Goal: Task Accomplishment & Management: Use online tool/utility

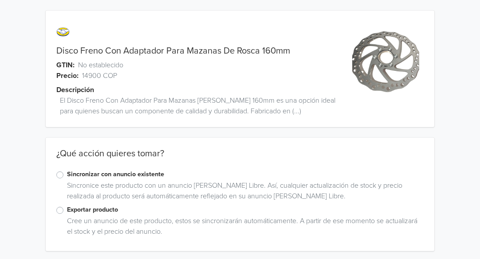
click at [67, 174] on label "Sincronizar con anuncio existente" at bounding box center [245, 175] width 357 height 10
click at [0, 0] on input "Sincronizar con anuncio existente" at bounding box center [0, 0] width 0 height 0
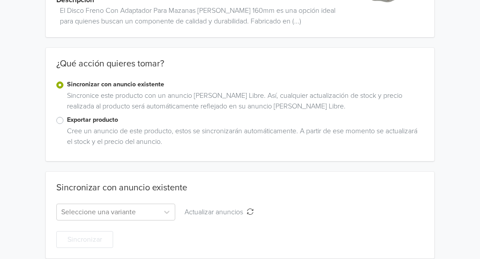
scroll to position [100, 0]
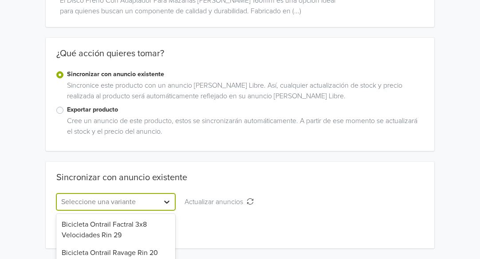
click at [167, 201] on div "279 results available. Use Up and Down to choose options, press Enter to select…" at bounding box center [115, 202] width 119 height 17
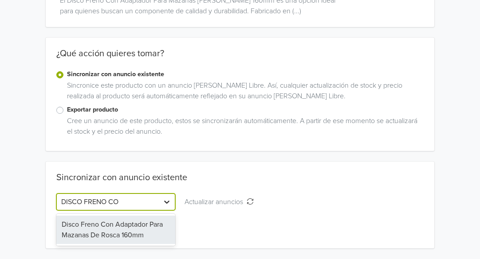
type input "DISCO FRENO CON"
click at [149, 226] on div "Disco Freno Con Adaptador Para Mazanas De Rosca 160mm" at bounding box center [115, 230] width 119 height 28
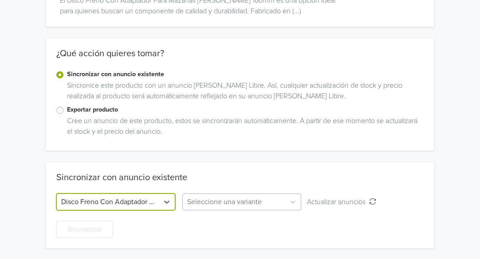
click at [269, 203] on div at bounding box center [233, 202] width 93 height 12
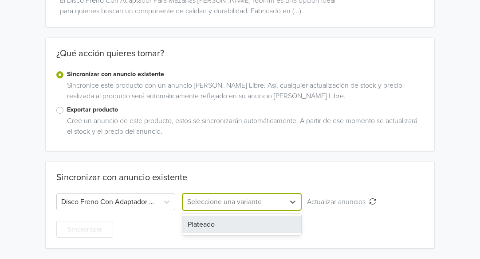
click at [222, 225] on div "Plateado" at bounding box center [241, 225] width 119 height 18
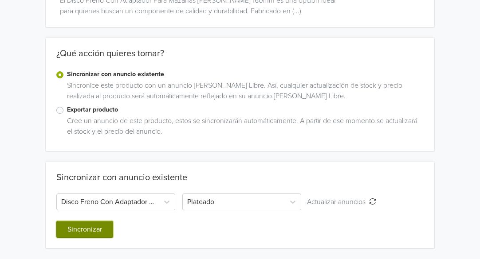
click at [86, 228] on button "Sincronizar" at bounding box center [84, 229] width 57 height 17
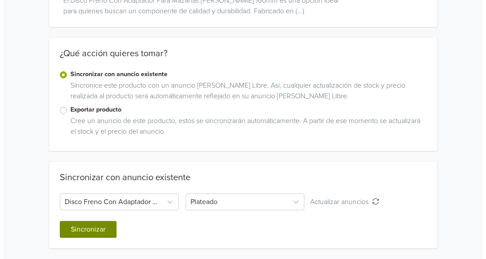
scroll to position [0, 0]
